Goal: Book appointment/travel/reservation

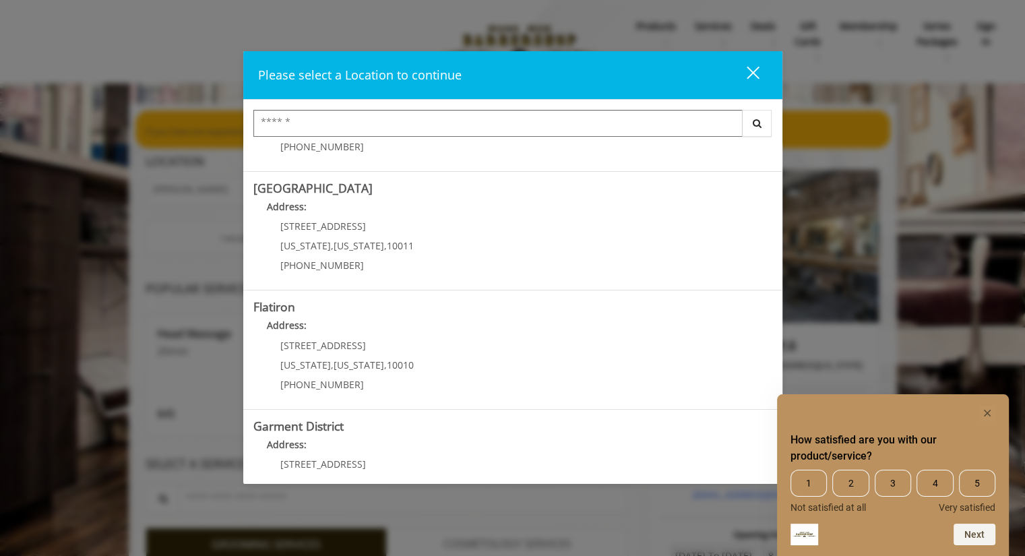
scroll to position [259, 0]
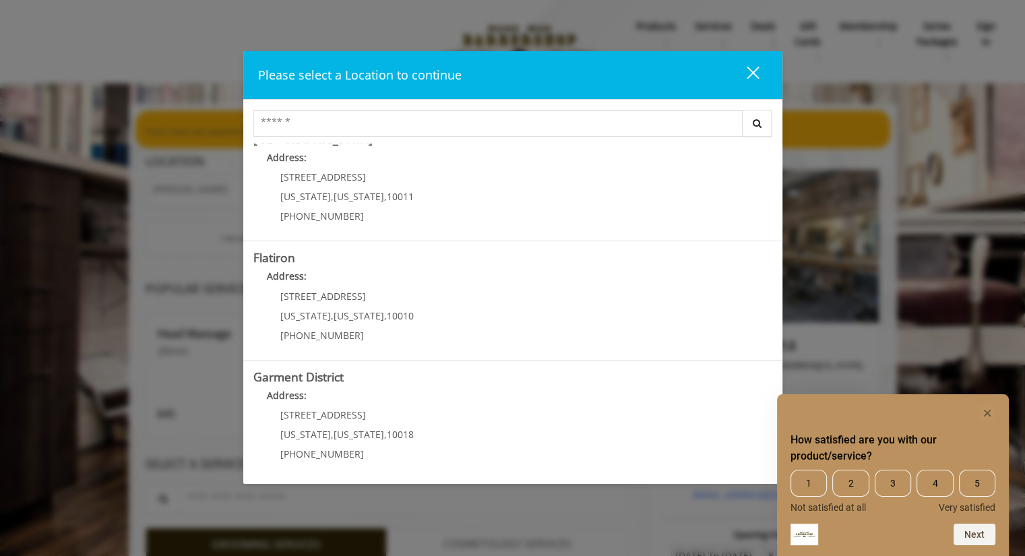
click at [277, 260] on b "Flatiron" at bounding box center [274, 257] width 42 height 16
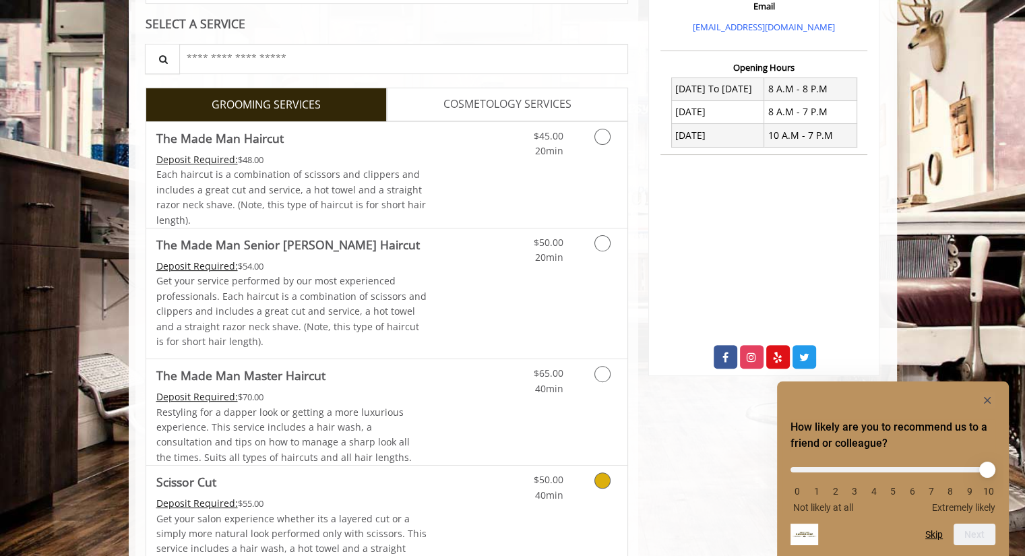
scroll to position [327, 0]
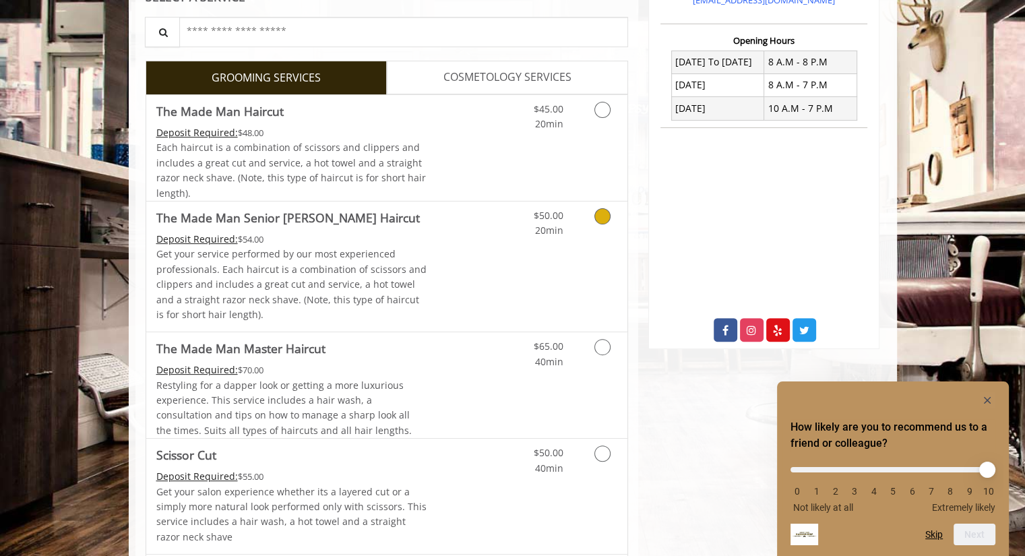
click at [592, 217] on link "Grooming services" at bounding box center [600, 219] width 34 height 37
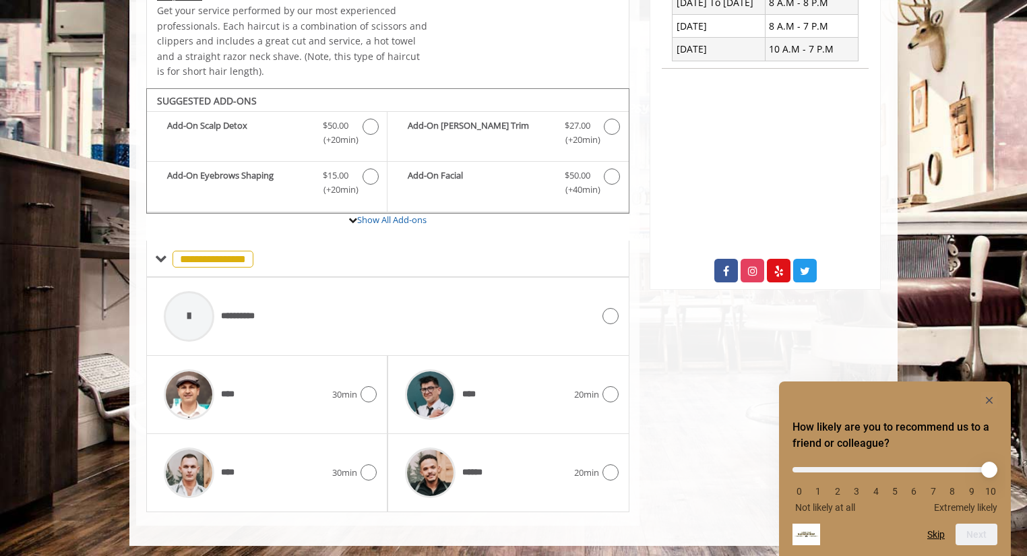
scroll to position [385, 0]
click at [158, 258] on span at bounding box center [161, 259] width 12 height 12
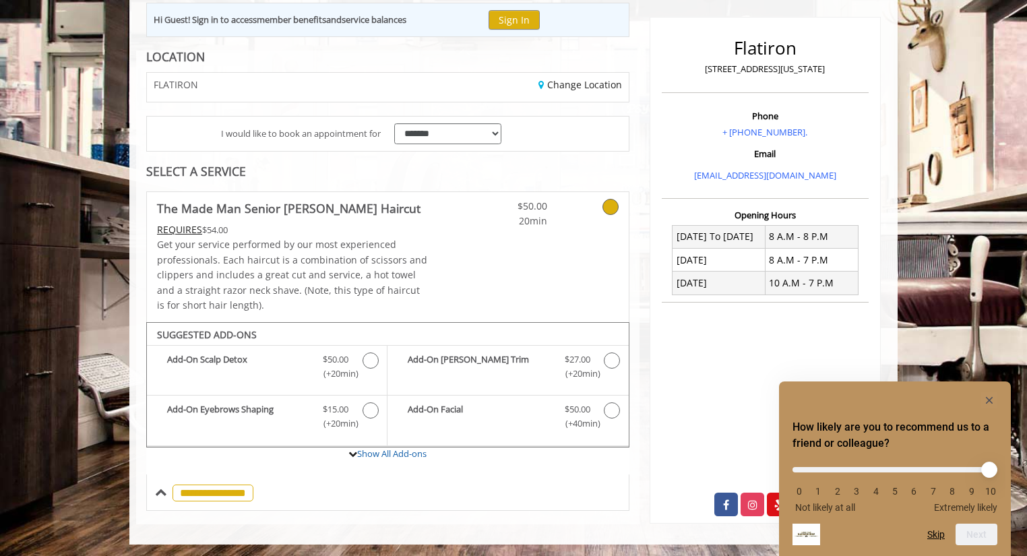
click at [154, 493] on div "**********" at bounding box center [387, 492] width 483 height 36
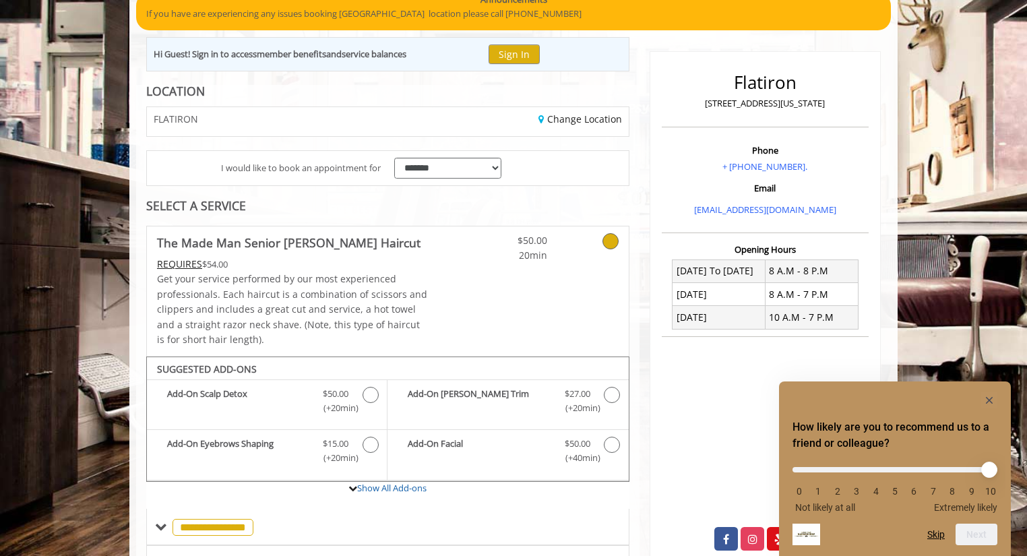
scroll to position [108, 0]
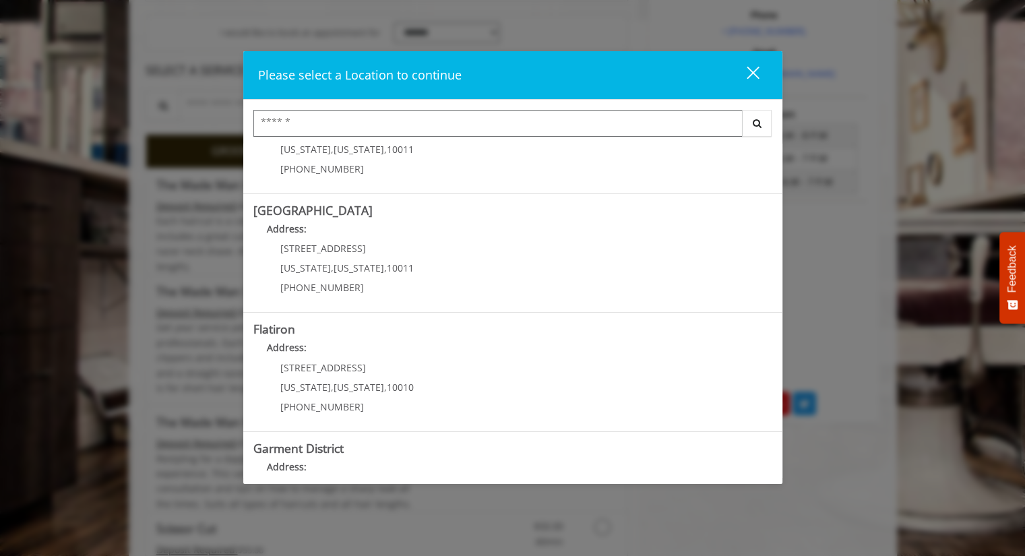
scroll to position [189, 0]
click at [423, 379] on "Flatiron Address: [STREET_ADDRESS][US_STATE][US_STATE] (917) 475-1765" at bounding box center [512, 371] width 519 height 98
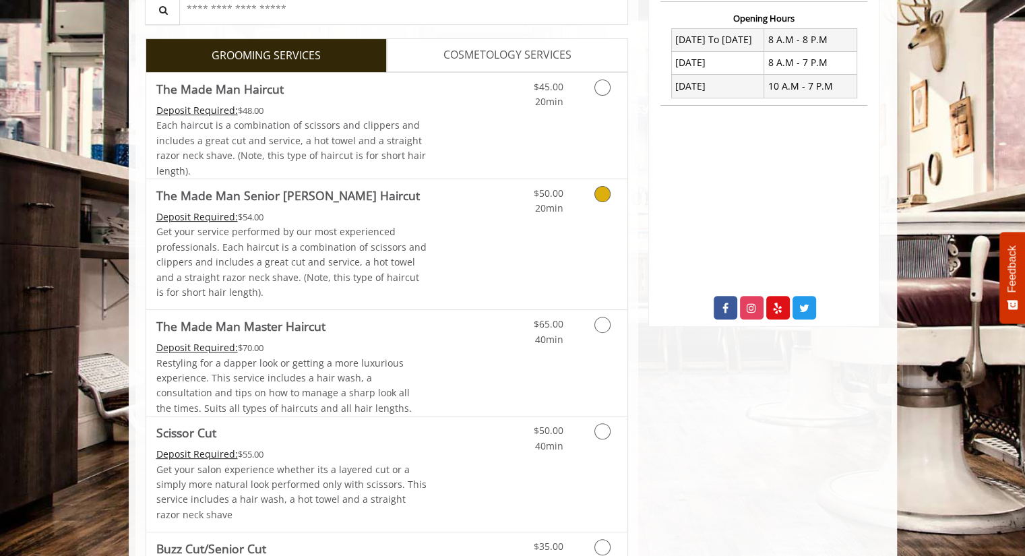
scroll to position [357, 0]
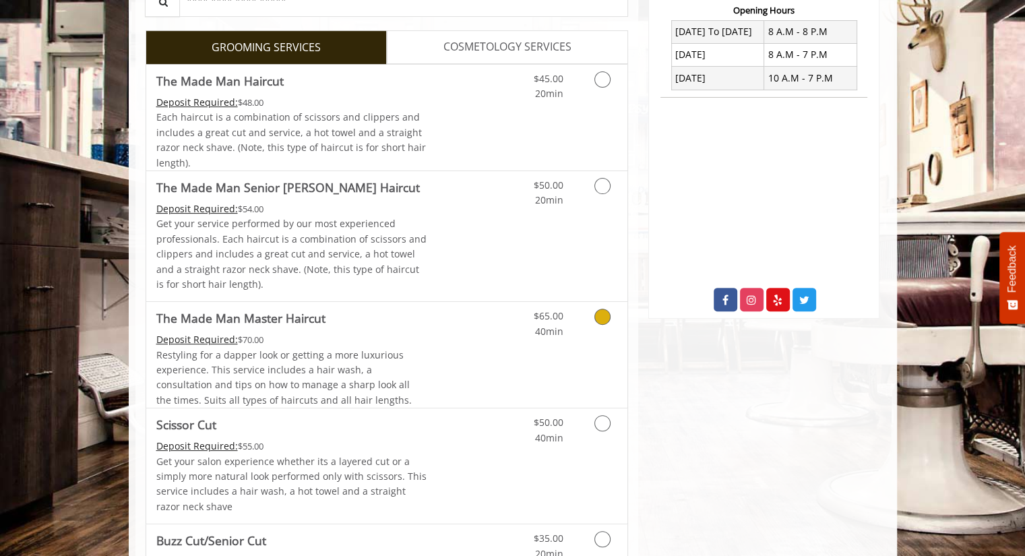
click at [603, 315] on icon "Grooming services" at bounding box center [602, 317] width 16 height 16
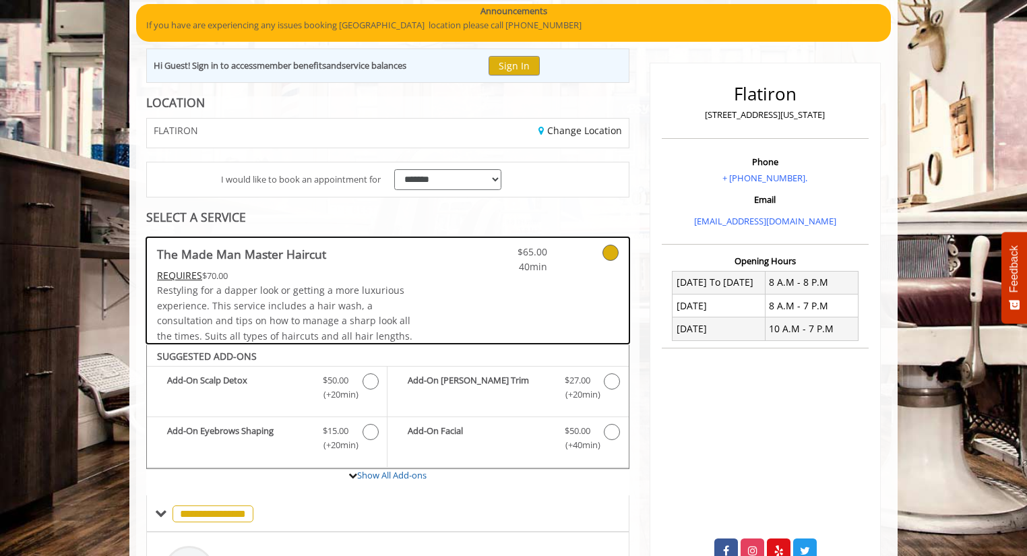
scroll to position [106, 0]
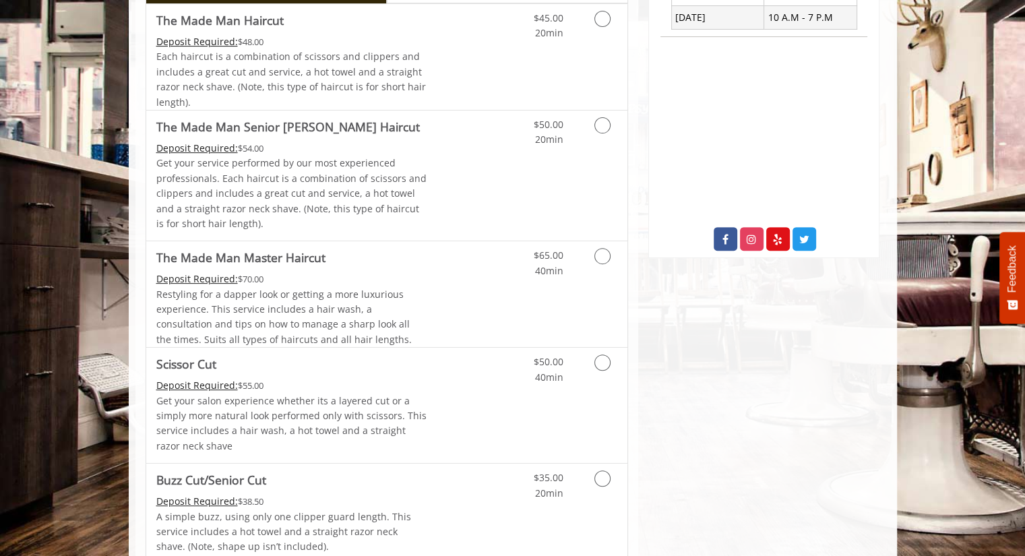
scroll to position [417, 0]
click at [473, 404] on link "Discounted Price" at bounding box center [466, 405] width 80 height 115
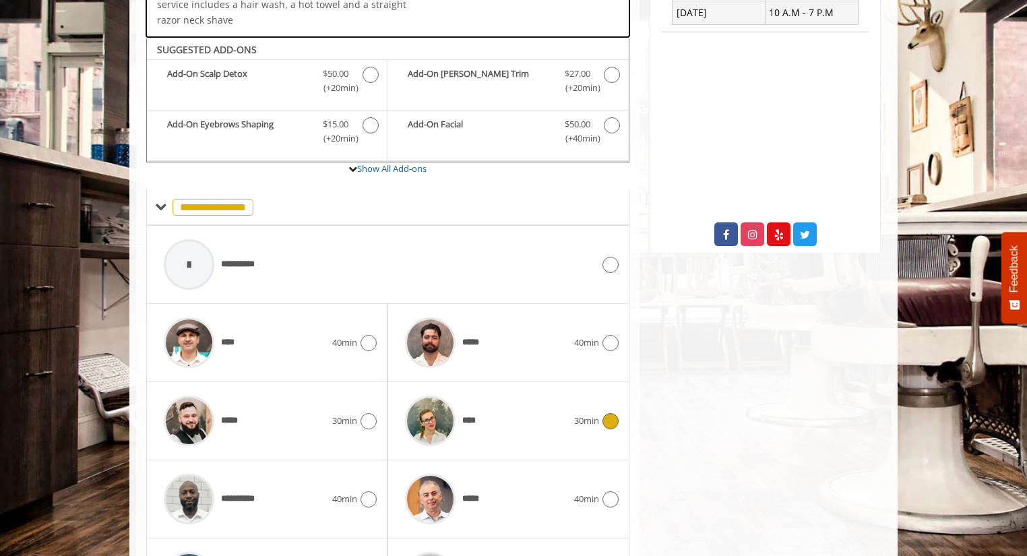
scroll to position [458, 0]
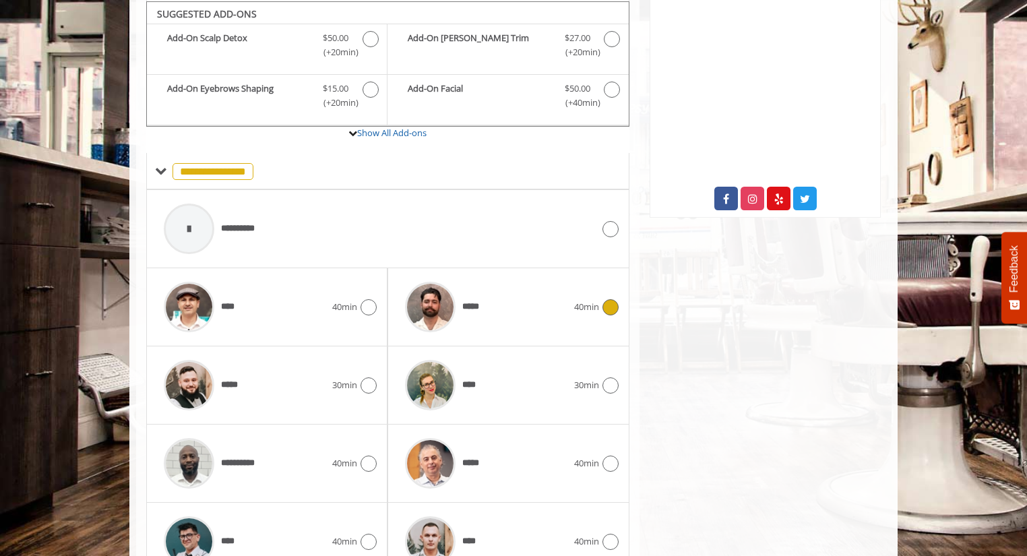
click at [550, 298] on div "*****" at bounding box center [485, 307] width 175 height 64
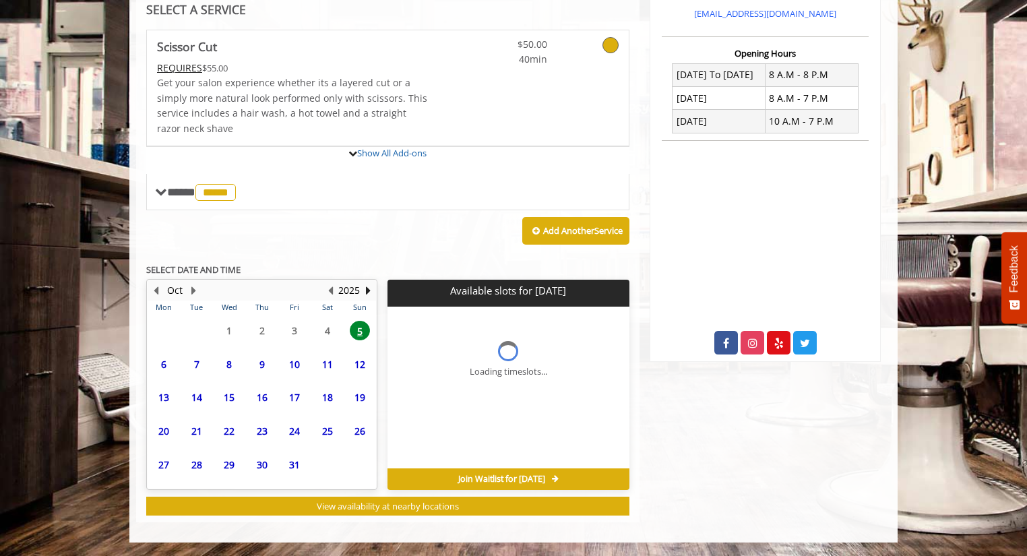
scroll to position [435, 0]
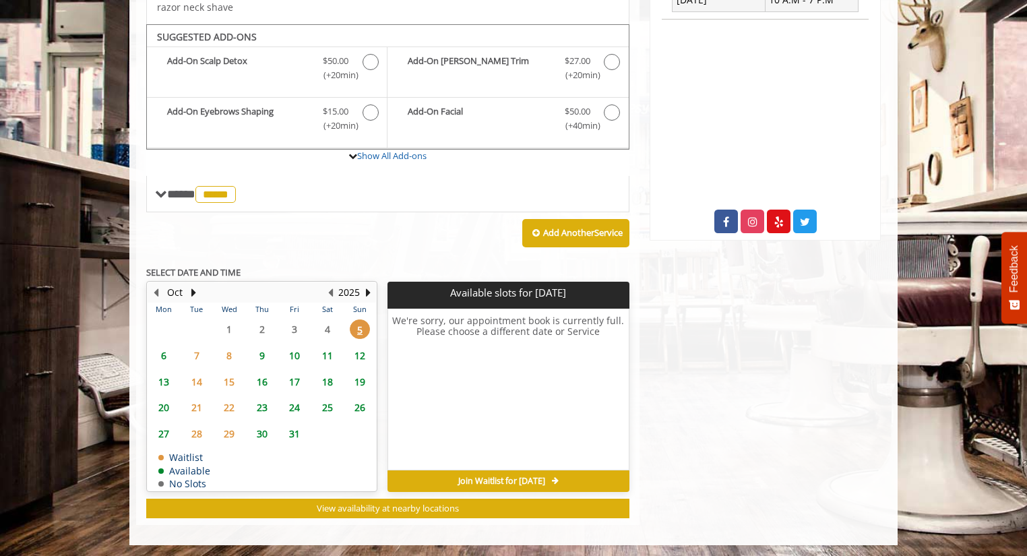
click at [162, 352] on span "6" at bounding box center [164, 356] width 20 height 20
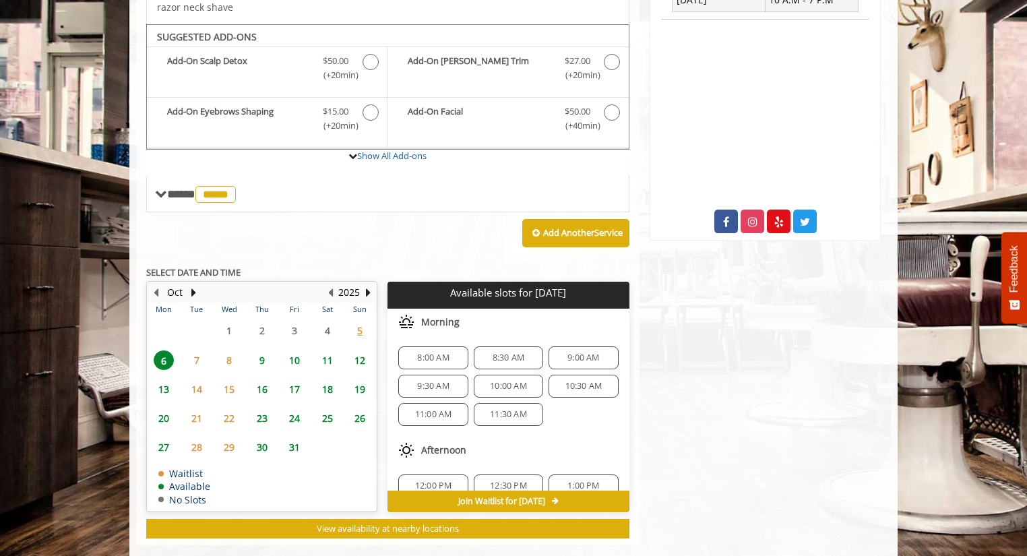
scroll to position [455, 0]
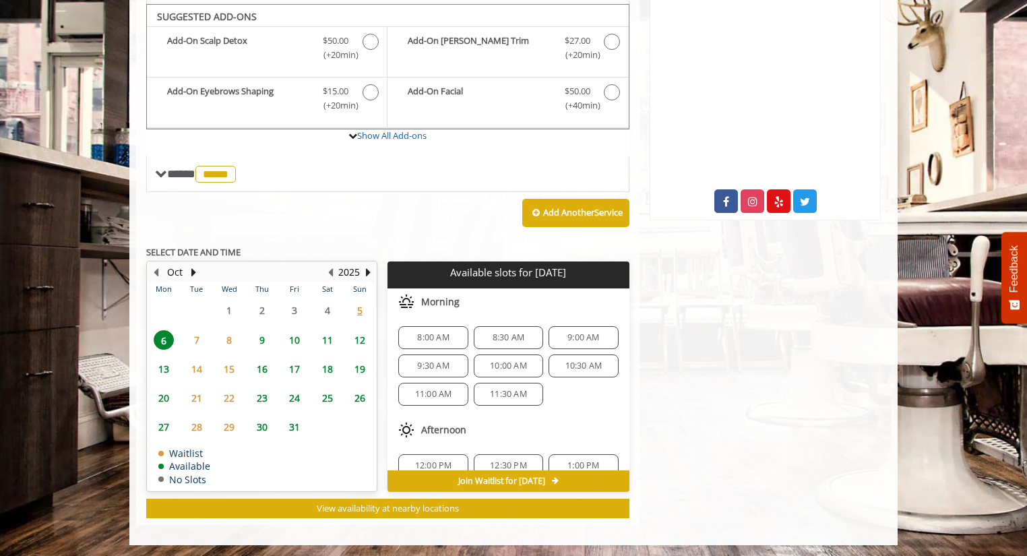
click at [358, 304] on span "5" at bounding box center [360, 310] width 20 height 20
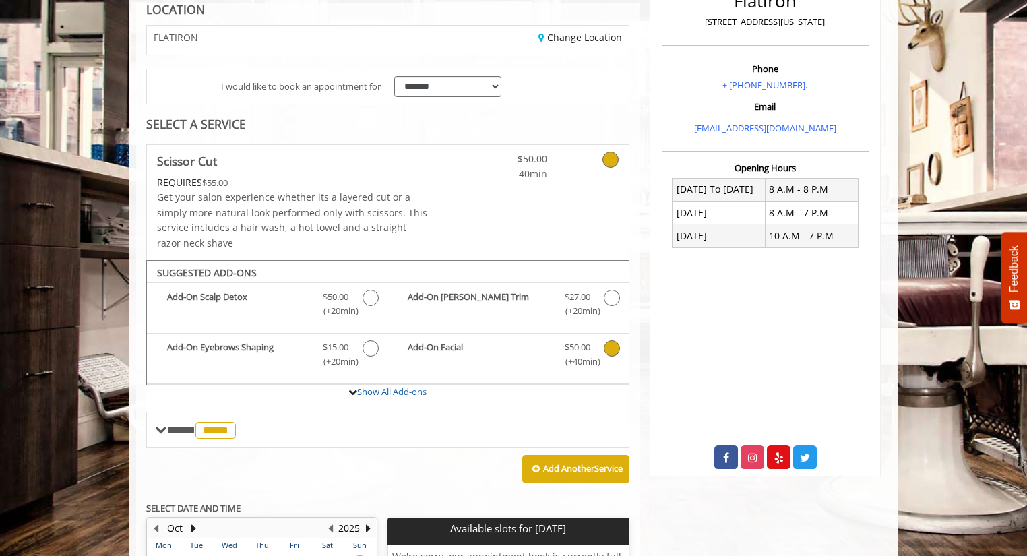
scroll to position [199, 0]
click at [179, 123] on div "SELECT A SERVICE" at bounding box center [387, 125] width 483 height 13
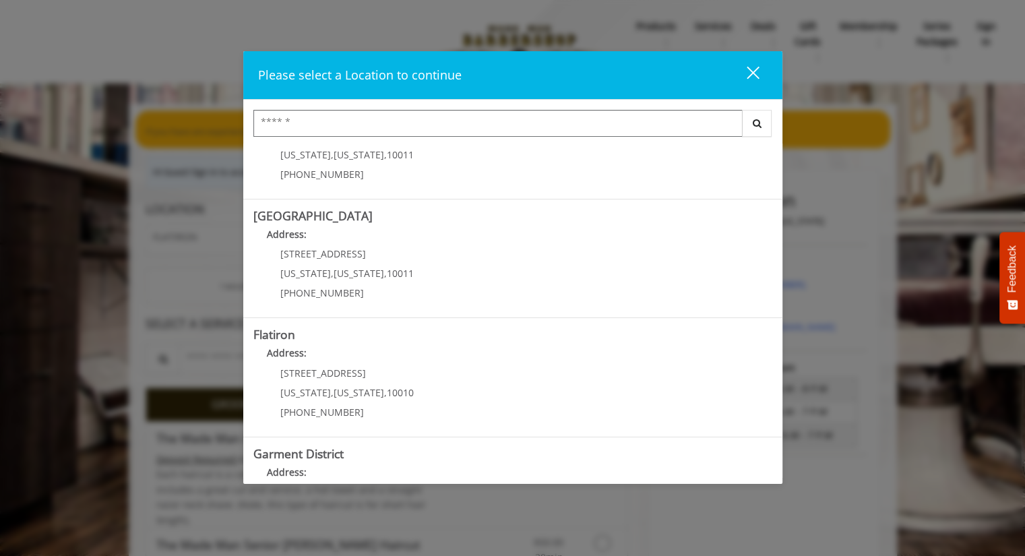
scroll to position [212, 0]
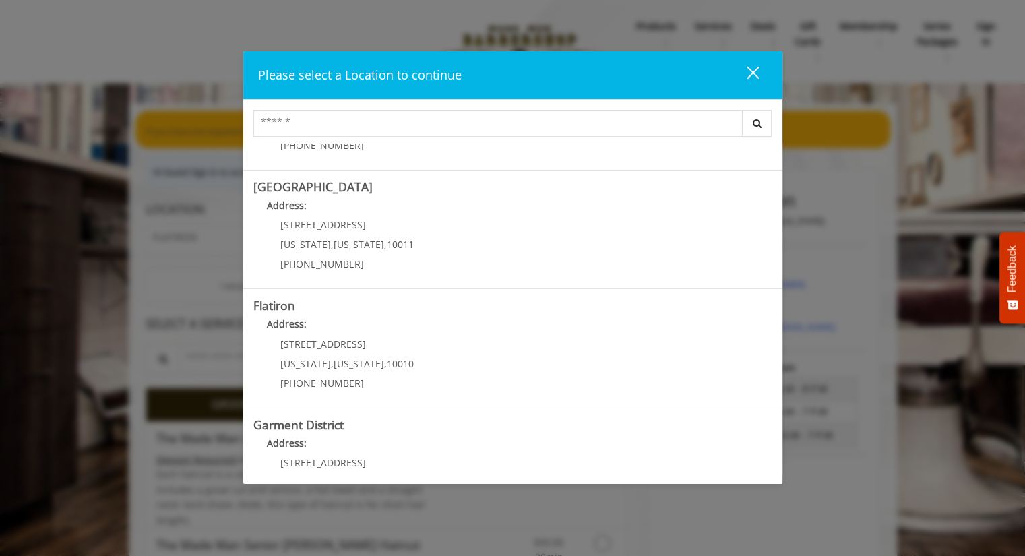
click at [406, 328] on "Address:" at bounding box center [512, 328] width 519 height 22
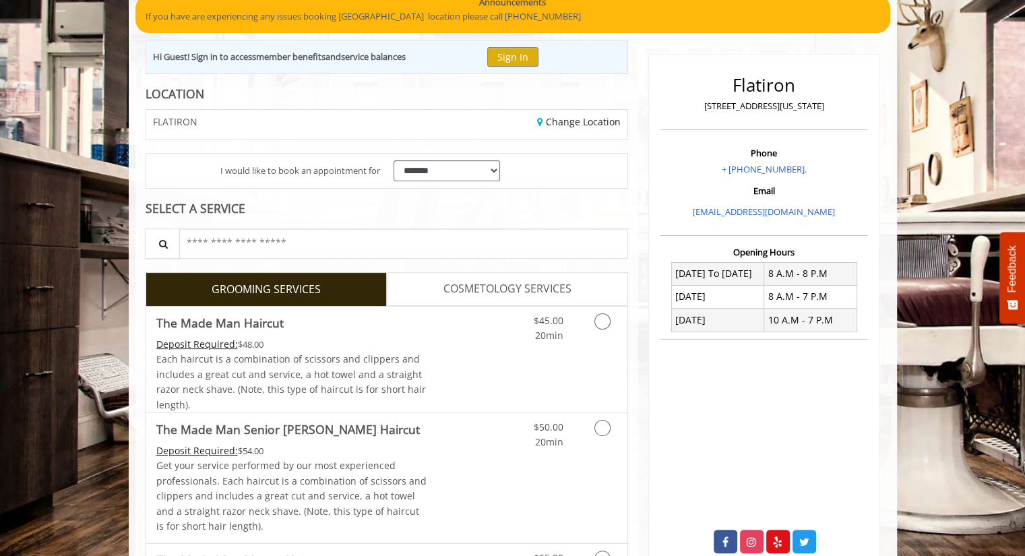
scroll to position [116, 0]
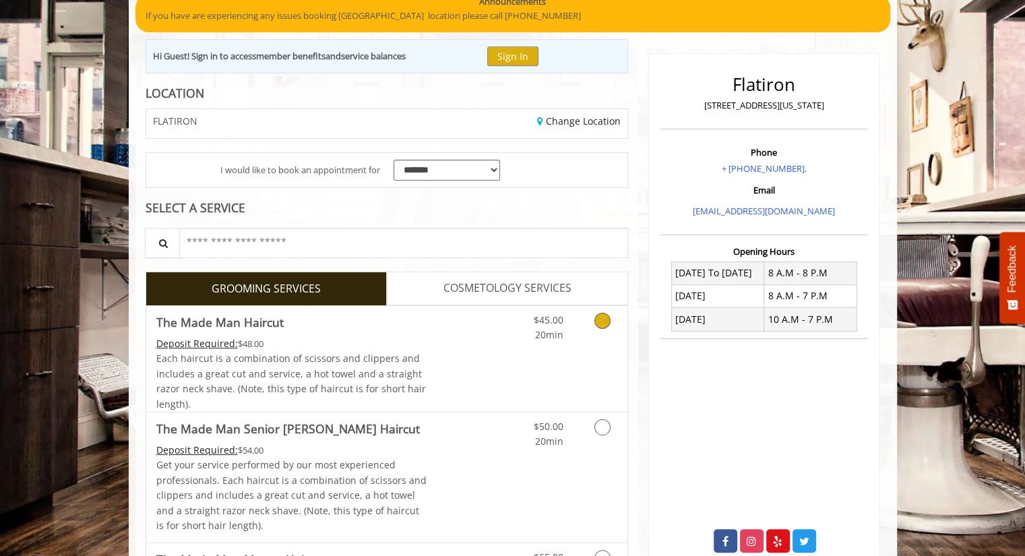
click at [598, 322] on icon "Grooming services" at bounding box center [602, 321] width 16 height 16
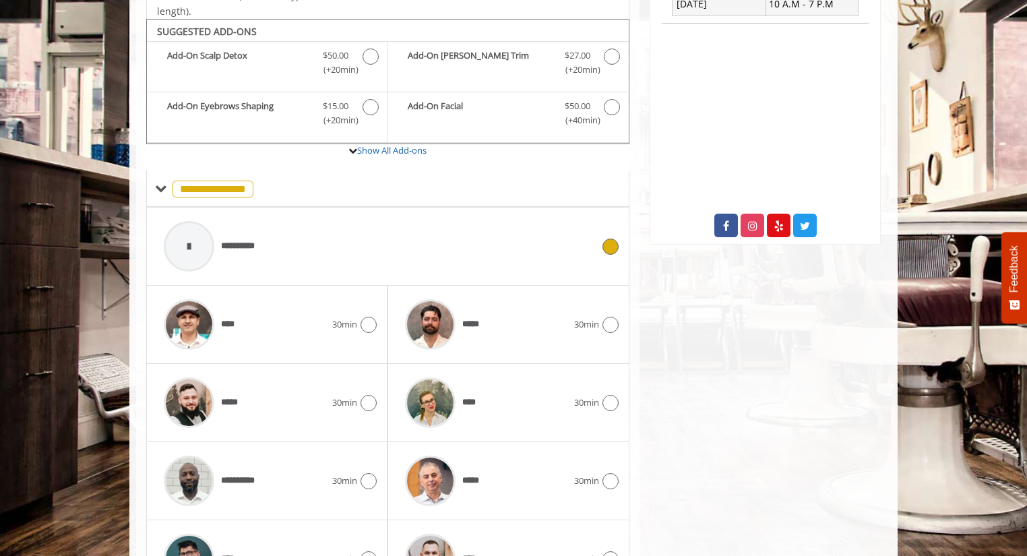
scroll to position [442, 0]
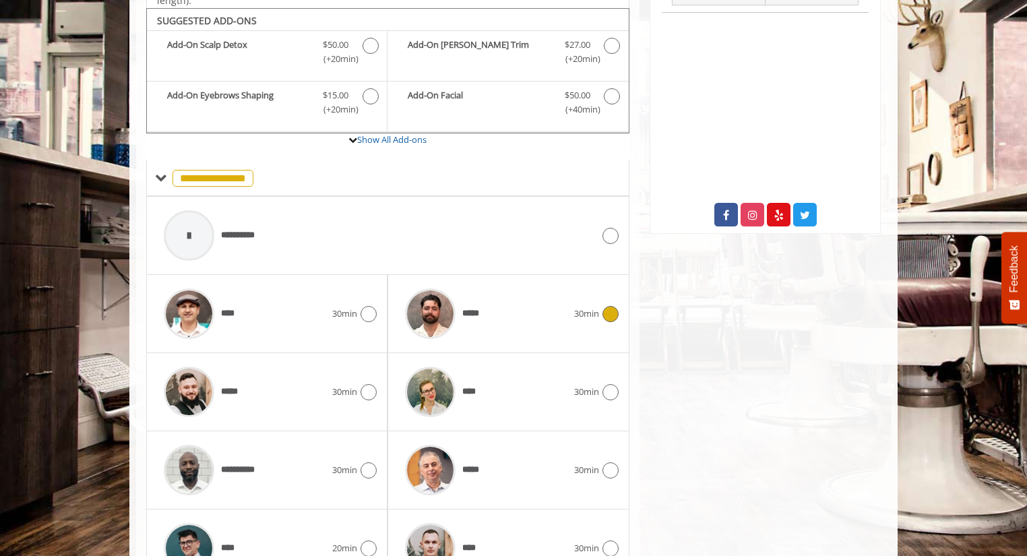
click at [609, 309] on icon at bounding box center [610, 314] width 16 height 16
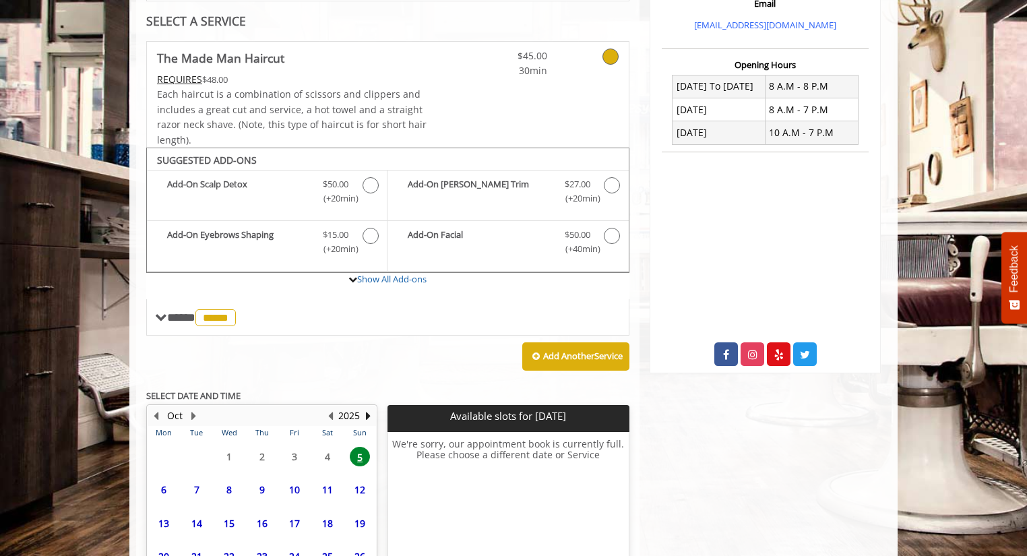
scroll to position [426, 0]
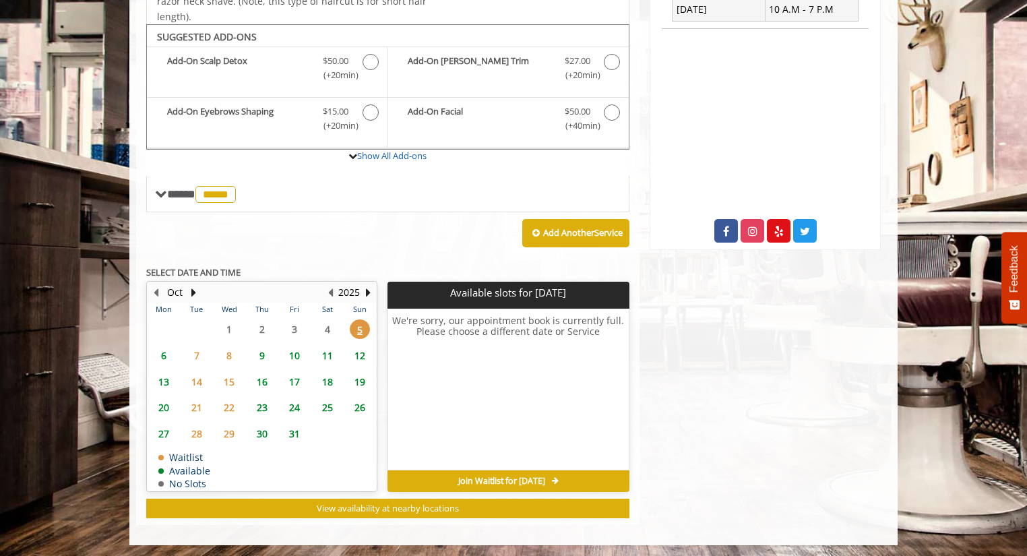
click at [209, 194] on span "*****" at bounding box center [215, 194] width 40 height 17
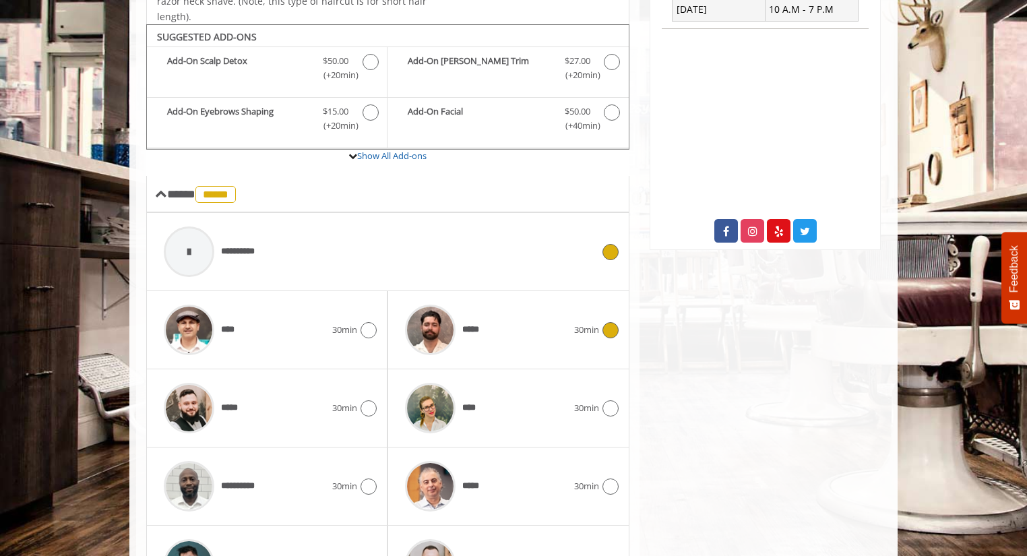
click at [205, 246] on div at bounding box center [189, 251] width 51 height 51
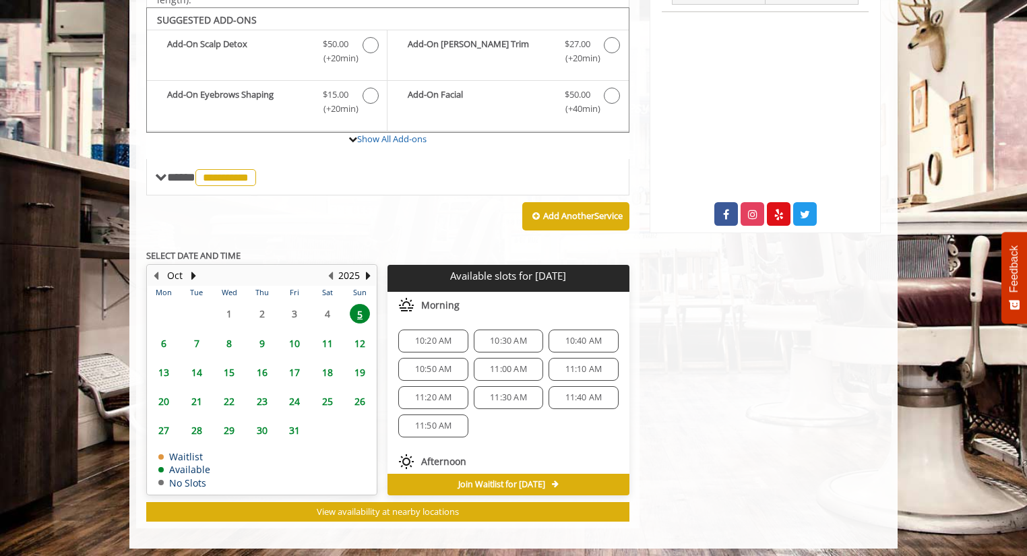
scroll to position [446, 0]
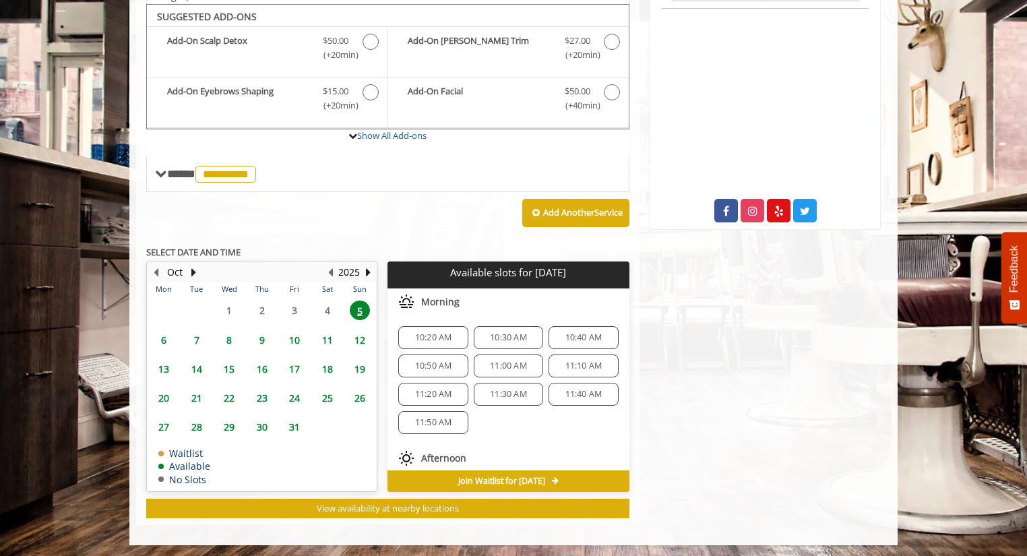
click at [505, 335] on span "10:30 AM" at bounding box center [508, 337] width 37 height 11
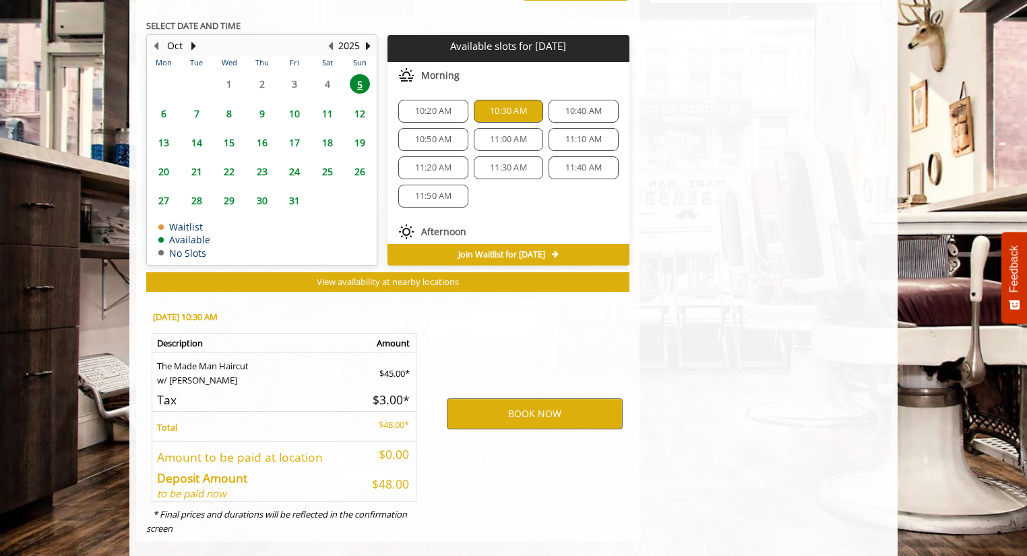
scroll to position [689, 0]
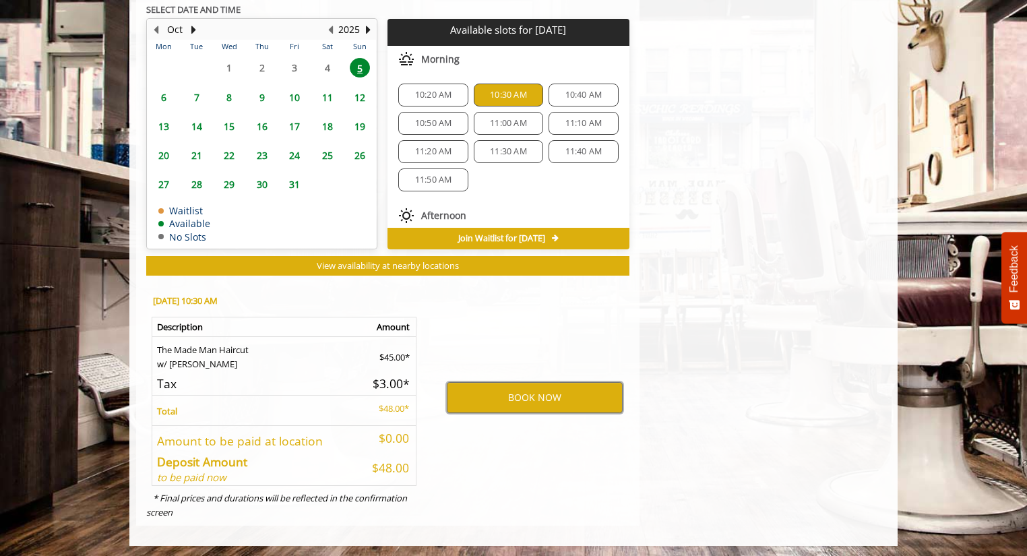
click at [513, 394] on button "BOOK NOW" at bounding box center [535, 397] width 176 height 31
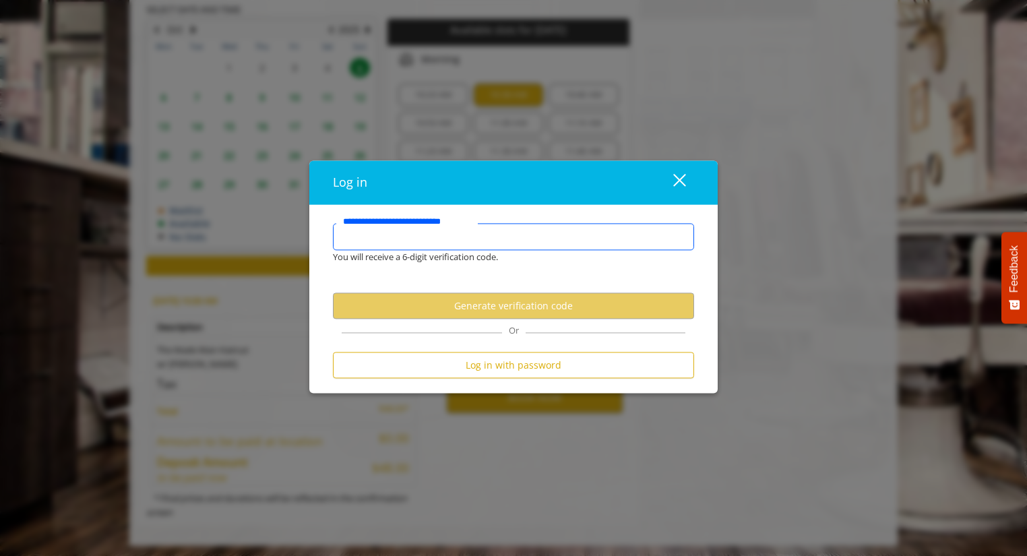
click at [431, 239] on input "**********" at bounding box center [513, 237] width 361 height 27
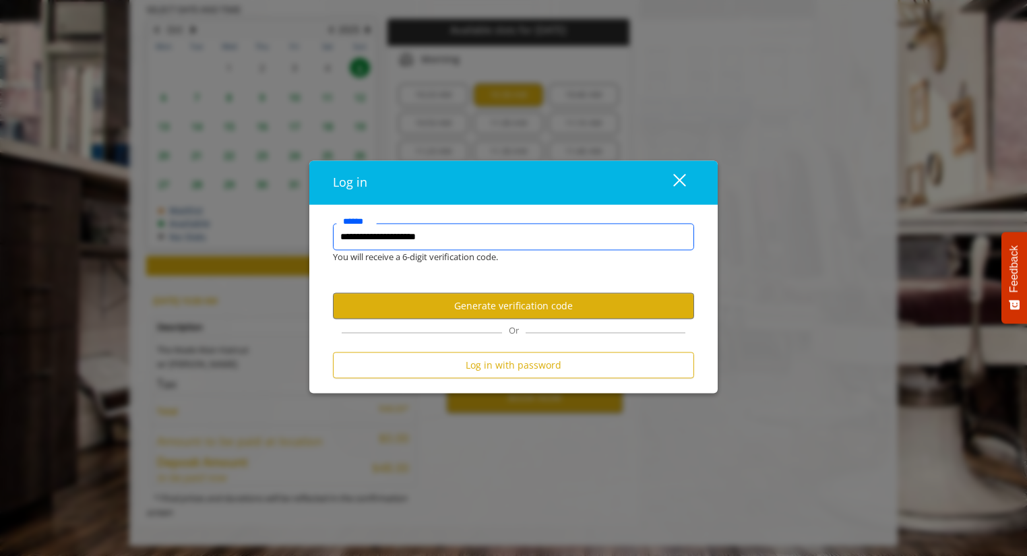
type input "**********"
click at [532, 369] on button "Log in with password" at bounding box center [513, 365] width 361 height 26
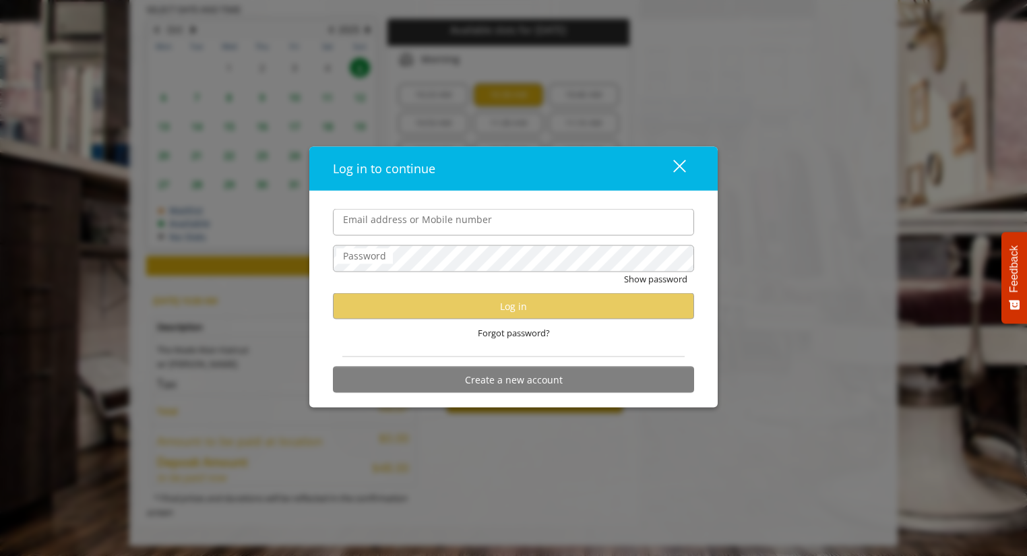
scroll to position [0, 0]
click at [374, 224] on input "Email address or Mobile number" at bounding box center [513, 222] width 361 height 27
type input "**********"
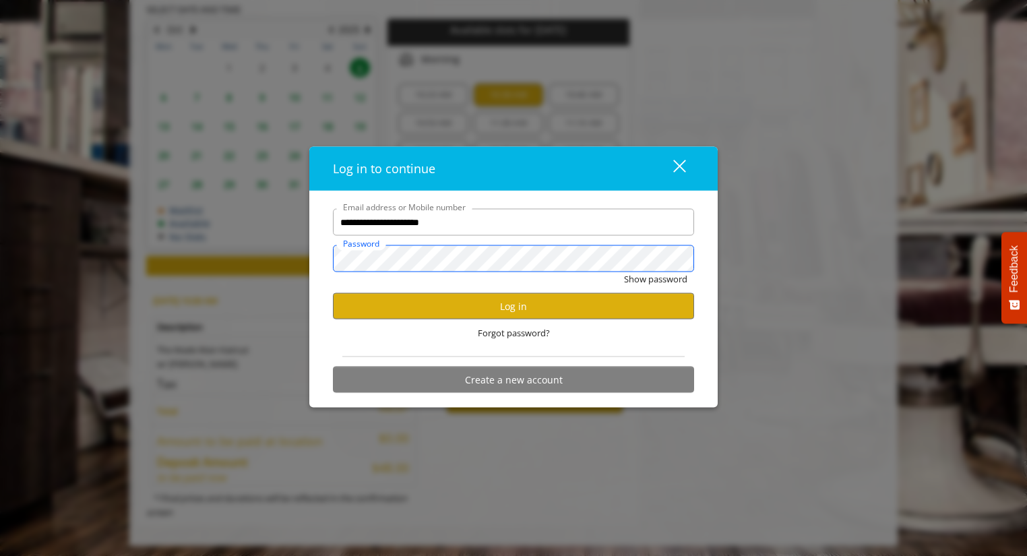
click at [624, 272] on button "Show password" at bounding box center [655, 279] width 63 height 14
click at [484, 303] on button "Log in" at bounding box center [513, 306] width 361 height 26
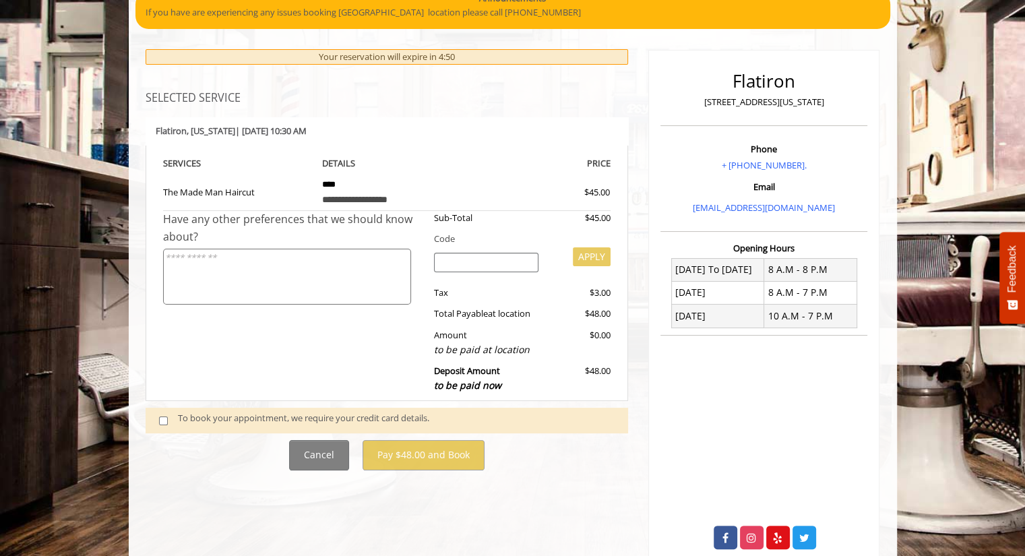
scroll to position [152, 0]
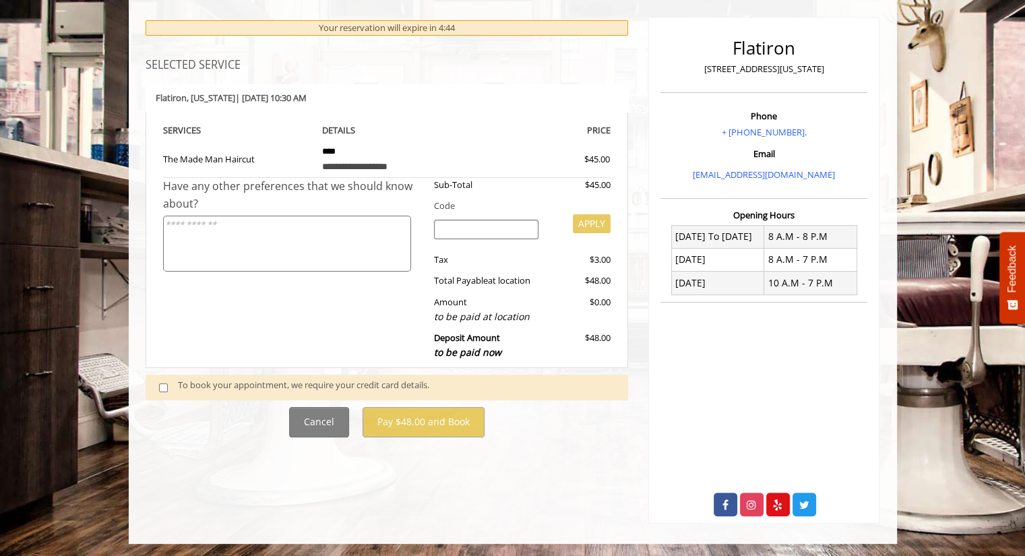
click at [158, 385] on span at bounding box center [169, 387] width 40 height 18
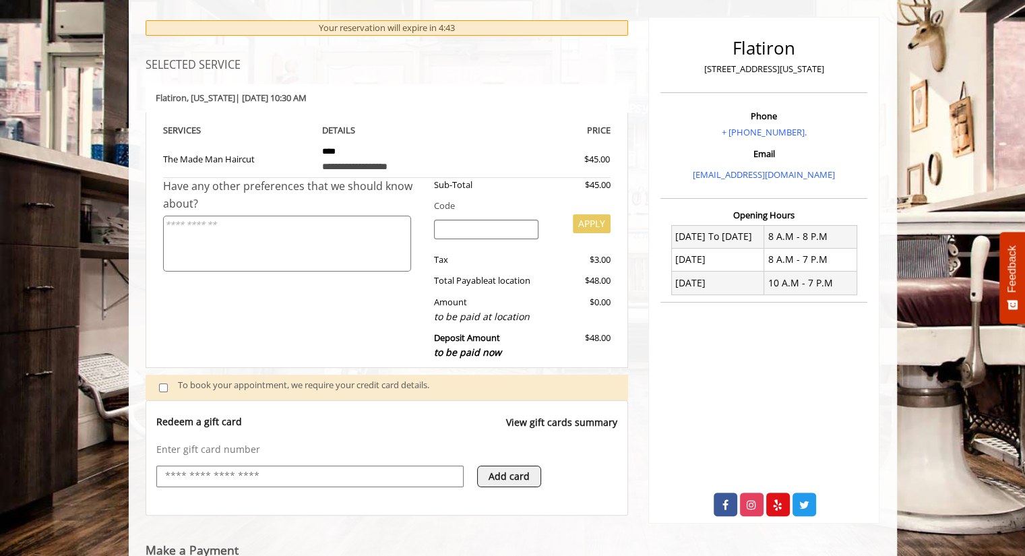
scroll to position [248, 0]
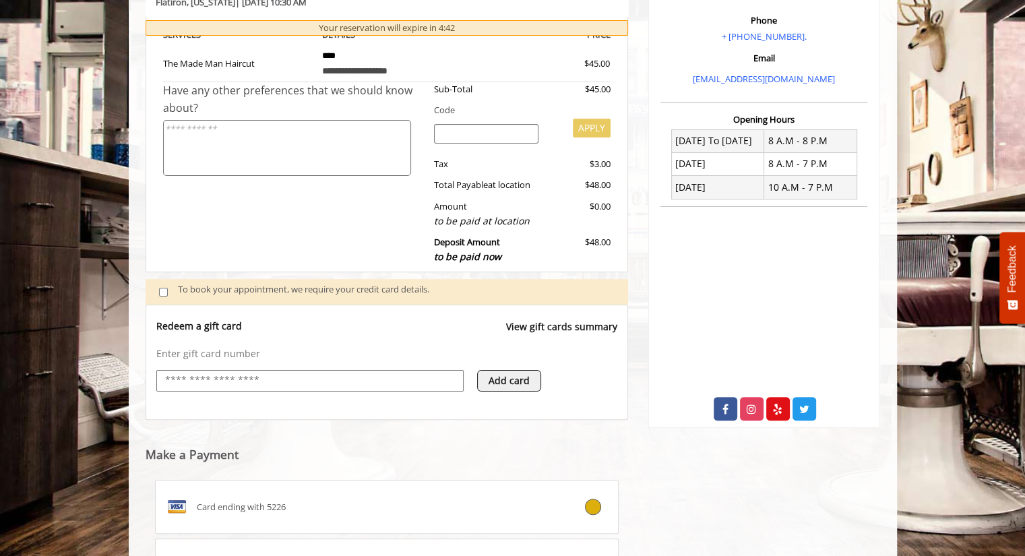
click at [229, 374] on input "text" at bounding box center [310, 381] width 292 height 16
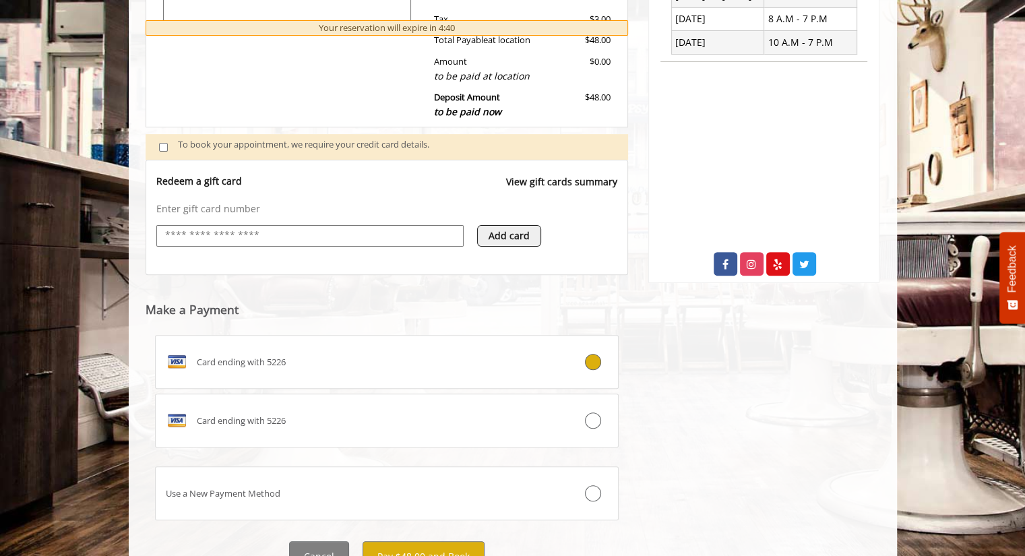
scroll to position [414, 0]
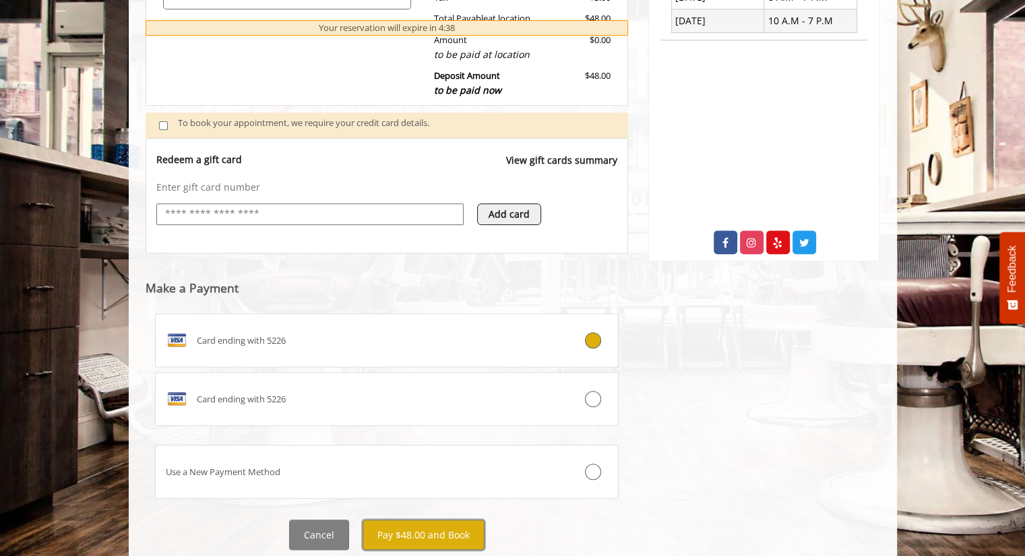
click at [424, 524] on button "Pay $48.00 and Book" at bounding box center [423, 534] width 122 height 30
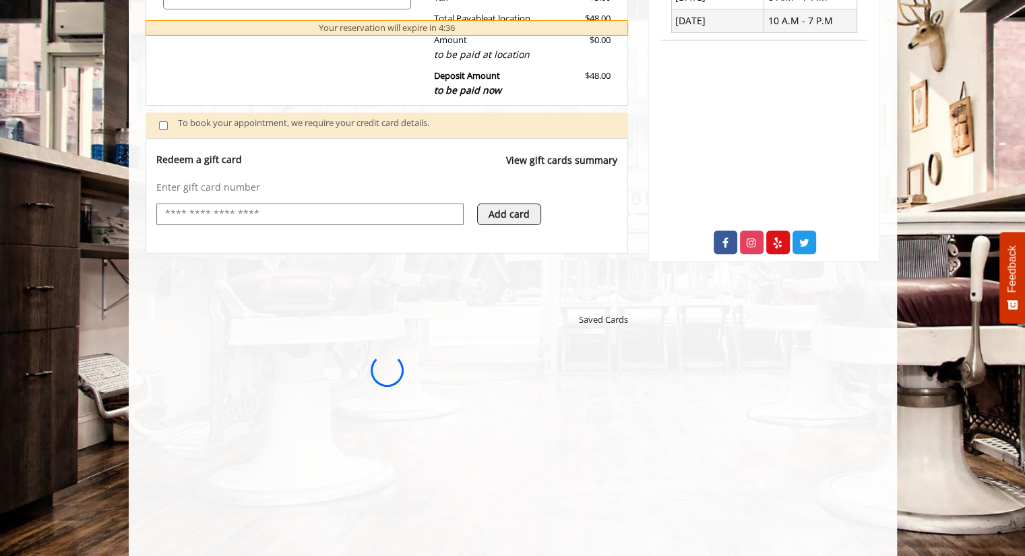
scroll to position [0, 0]
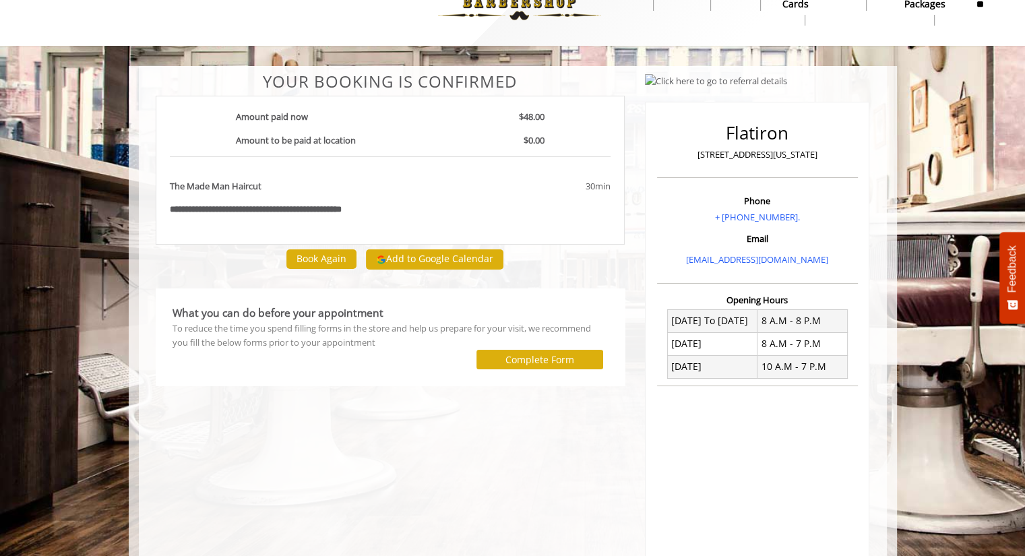
scroll to position [37, 0]
